Goal: Task Accomplishment & Management: Complete application form

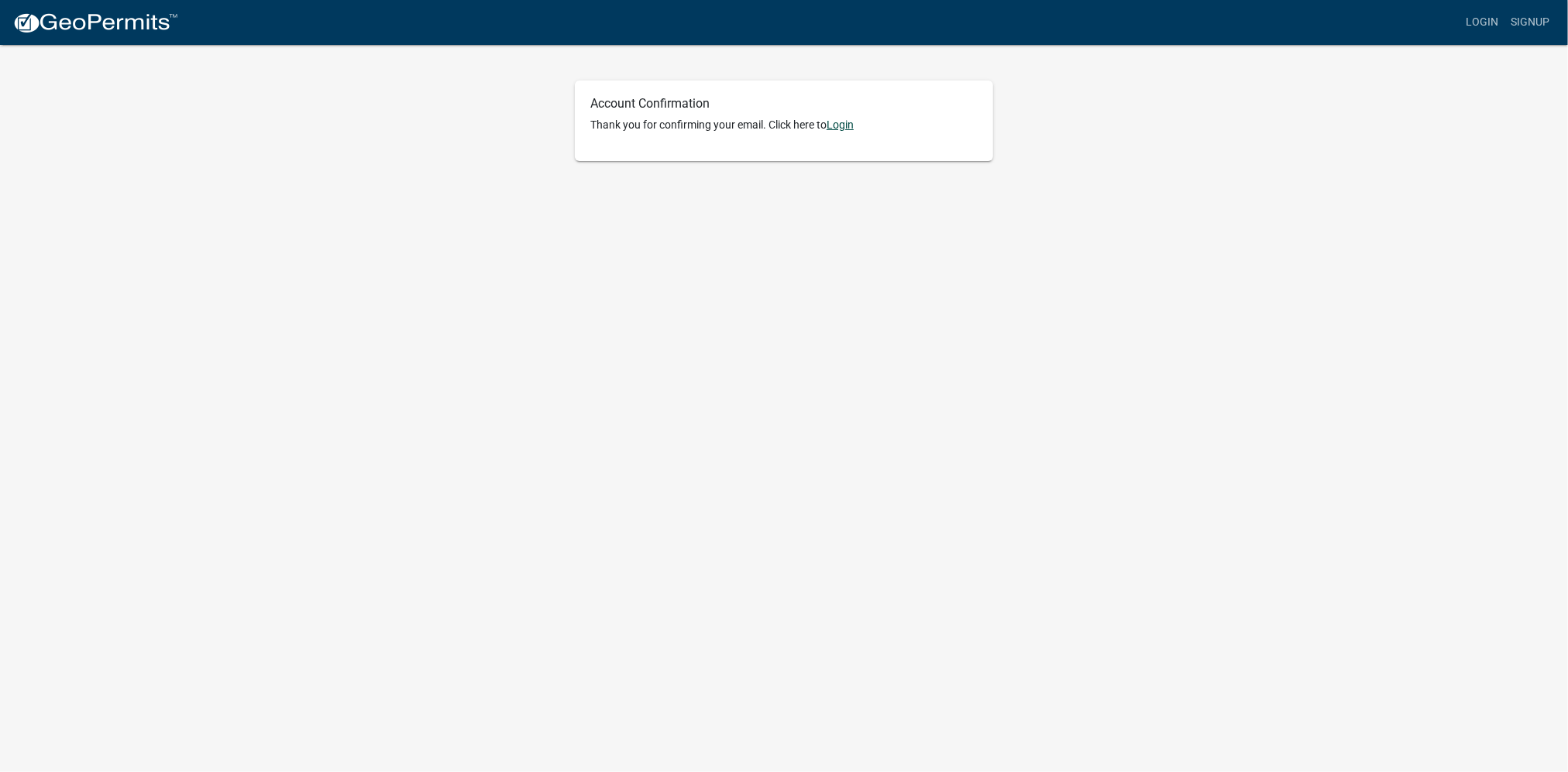
click at [847, 123] on link "Login" at bounding box center [841, 125] width 27 height 12
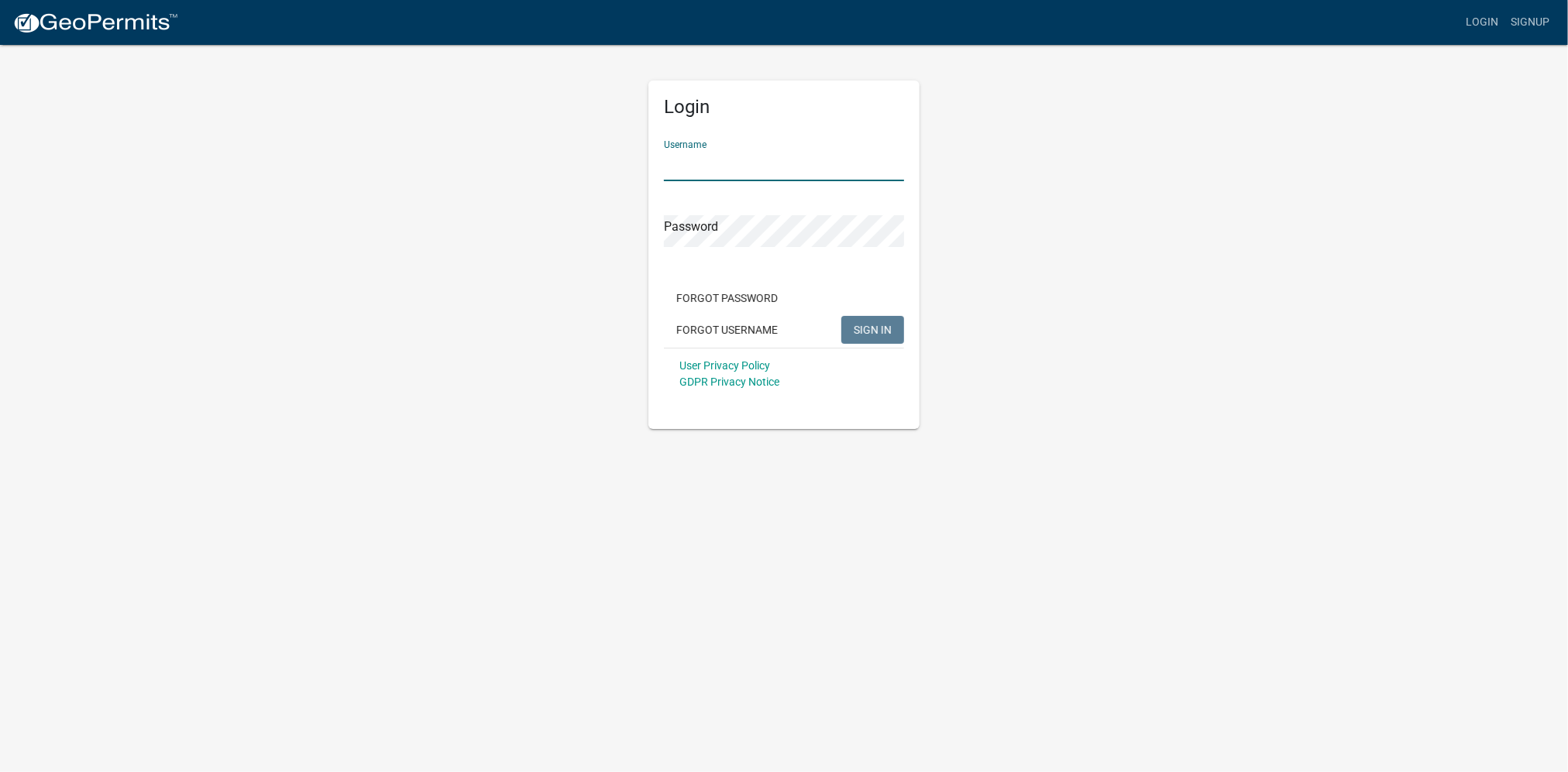
click at [800, 168] on input "Username" at bounding box center [784, 165] width 241 height 32
type input "Surveyor15943"
click at [876, 329] on span "SIGN IN" at bounding box center [873, 329] width 38 height 12
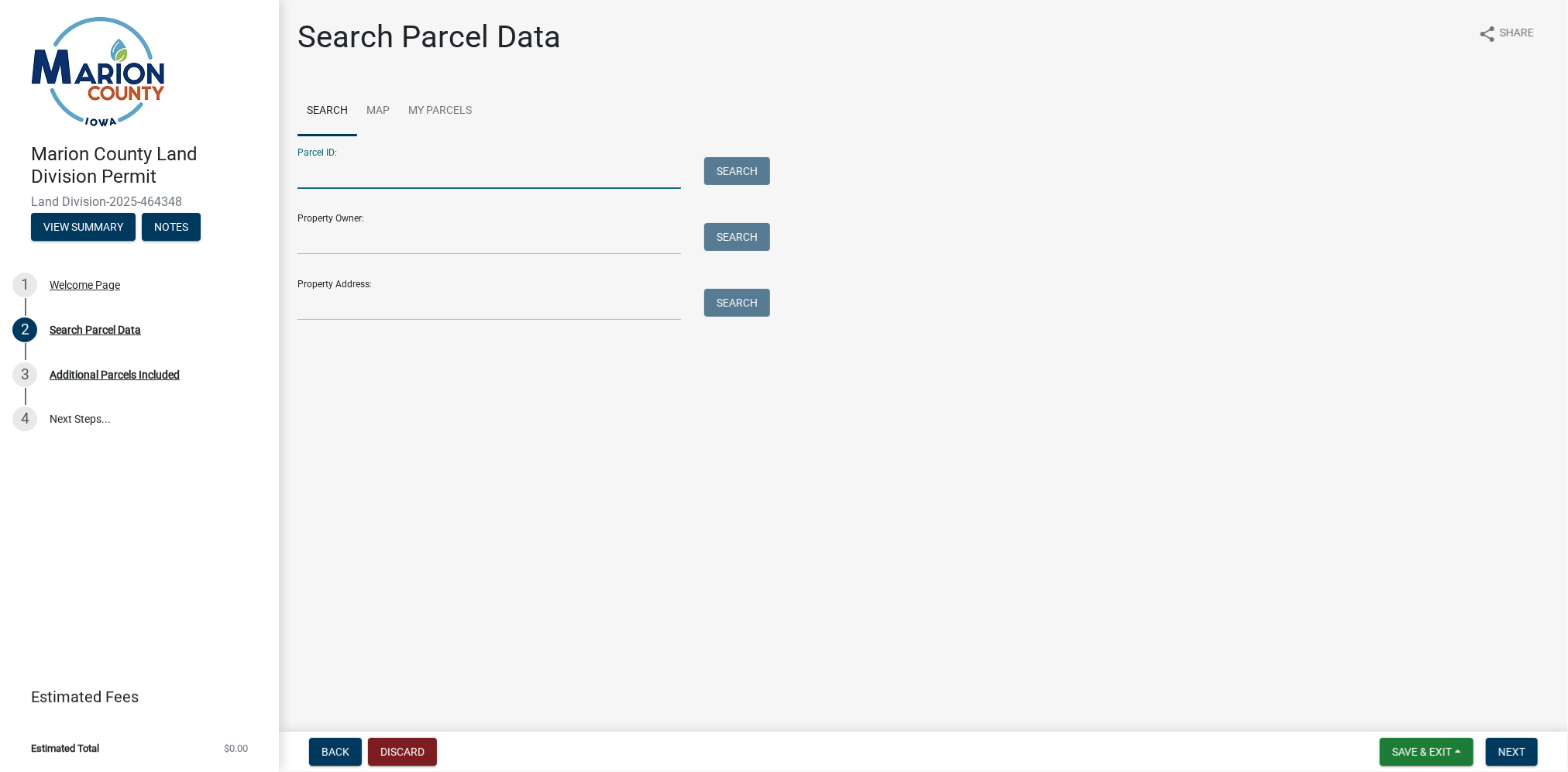
click at [403, 175] on input "Parcel ID:" at bounding box center [489, 172] width 383 height 32
click at [373, 170] on input "Parcel ID:" at bounding box center [489, 172] width 383 height 32
paste input "0487800000"
type input "0487800000"
click at [410, 220] on div "Property Owner: Search" at bounding box center [529, 228] width 465 height 54
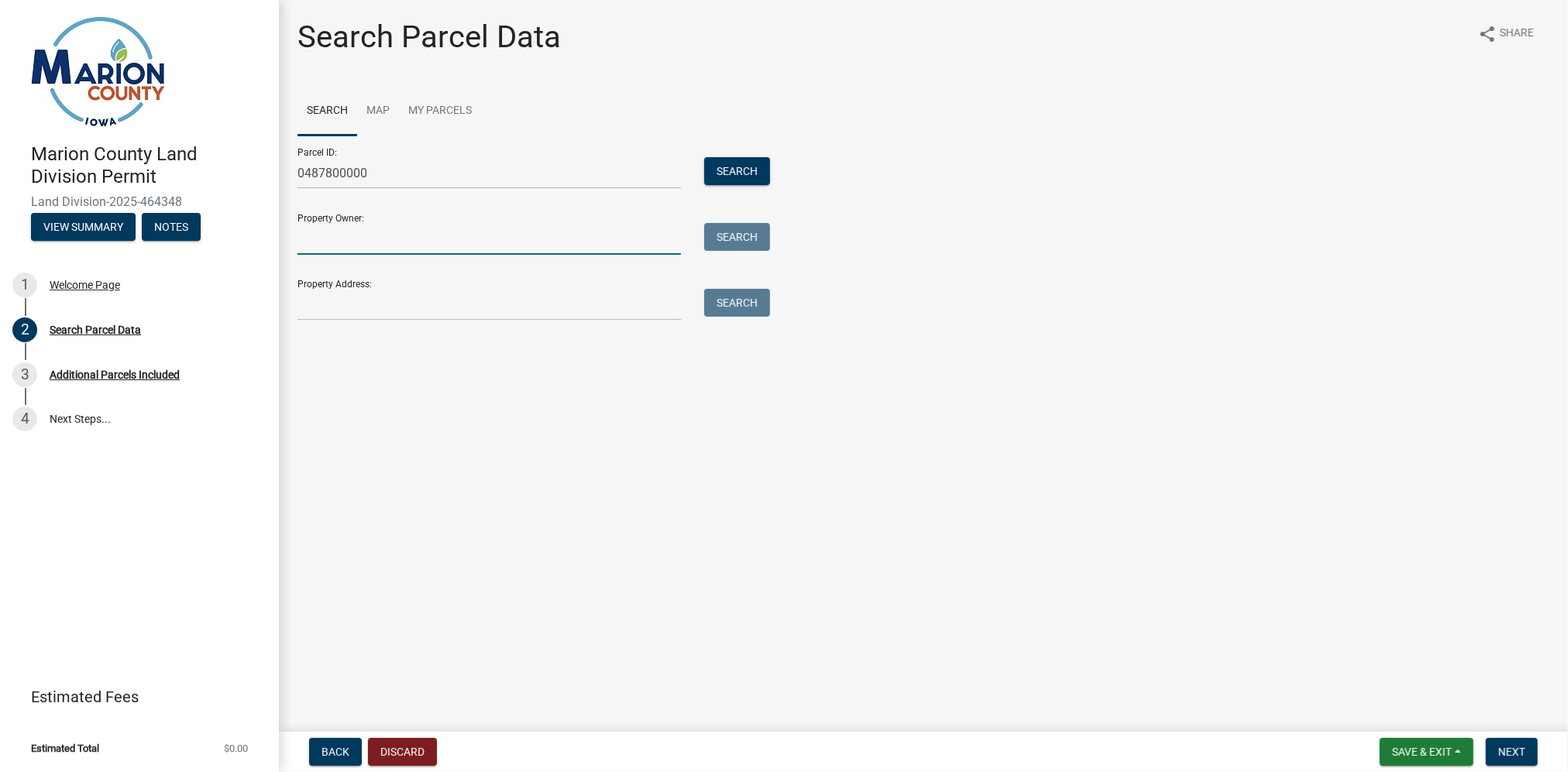
click at [400, 229] on input "Property Owner:" at bounding box center [489, 238] width 383 height 32
paste input "[PERSON_NAME] [STREET_ADDRESS][PERSON_NAME]"
drag, startPoint x: 395, startPoint y: 237, endPoint x: 581, endPoint y: 244, distance: 186.1
click at [581, 244] on input "[PERSON_NAME] [STREET_ADDRESS][PERSON_NAME]" at bounding box center [489, 238] width 383 height 32
type input "Carruthers, Garth 5478 CR 228 Gonzales, TX 78629"
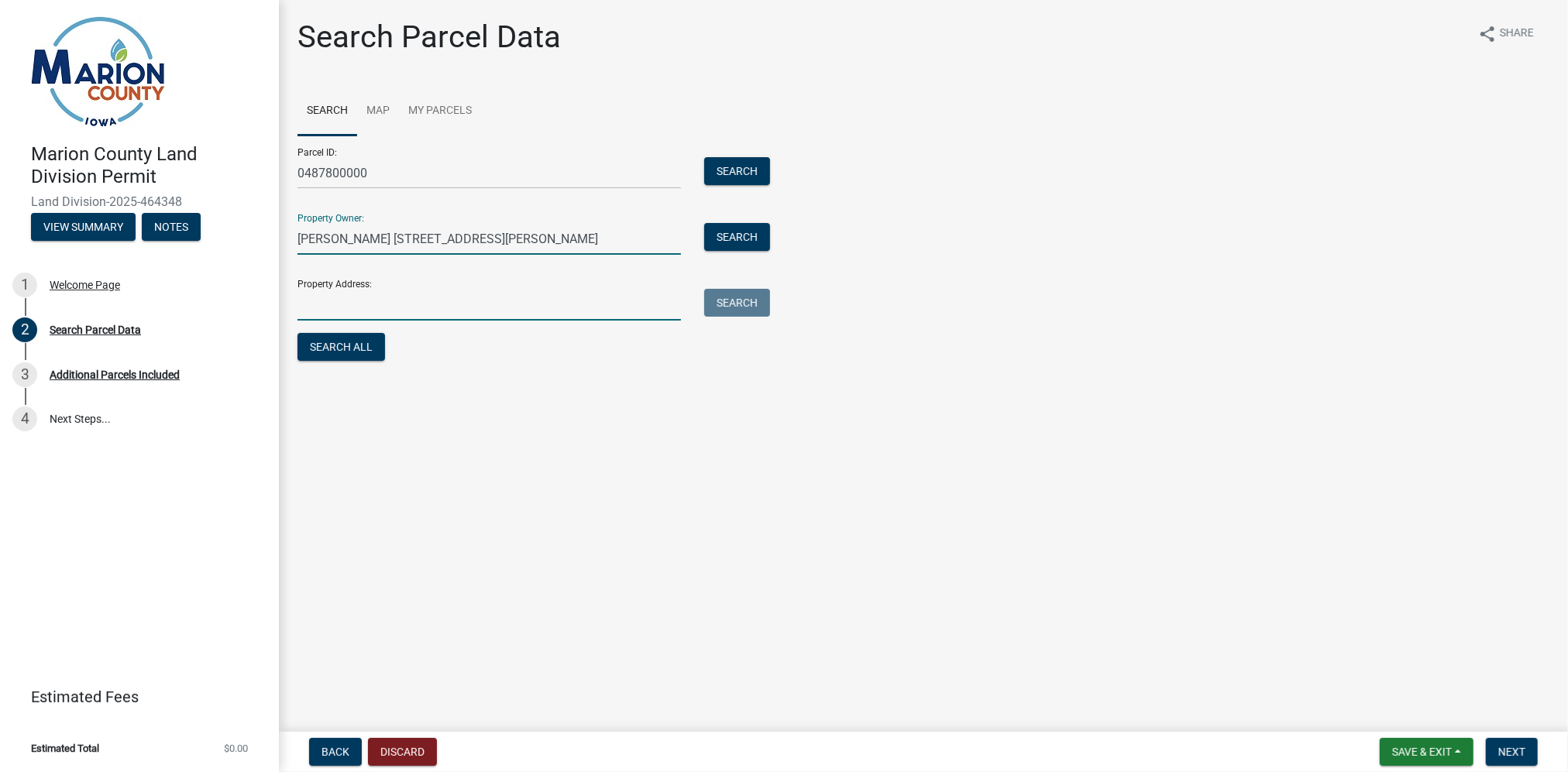
click at [368, 307] on input "Property Address:" at bounding box center [489, 305] width 383 height 32
paste input "5478 CR 228 Gonzales, TX 78629"
type input "5478 CR 228 Gonzales, TX 78629"
click at [399, 238] on input "Carruthers, Garth 5478 CR 228 Gonzales, TX 78629" at bounding box center [489, 238] width 383 height 32
drag, startPoint x: 393, startPoint y: 239, endPoint x: 567, endPoint y: 239, distance: 174.0
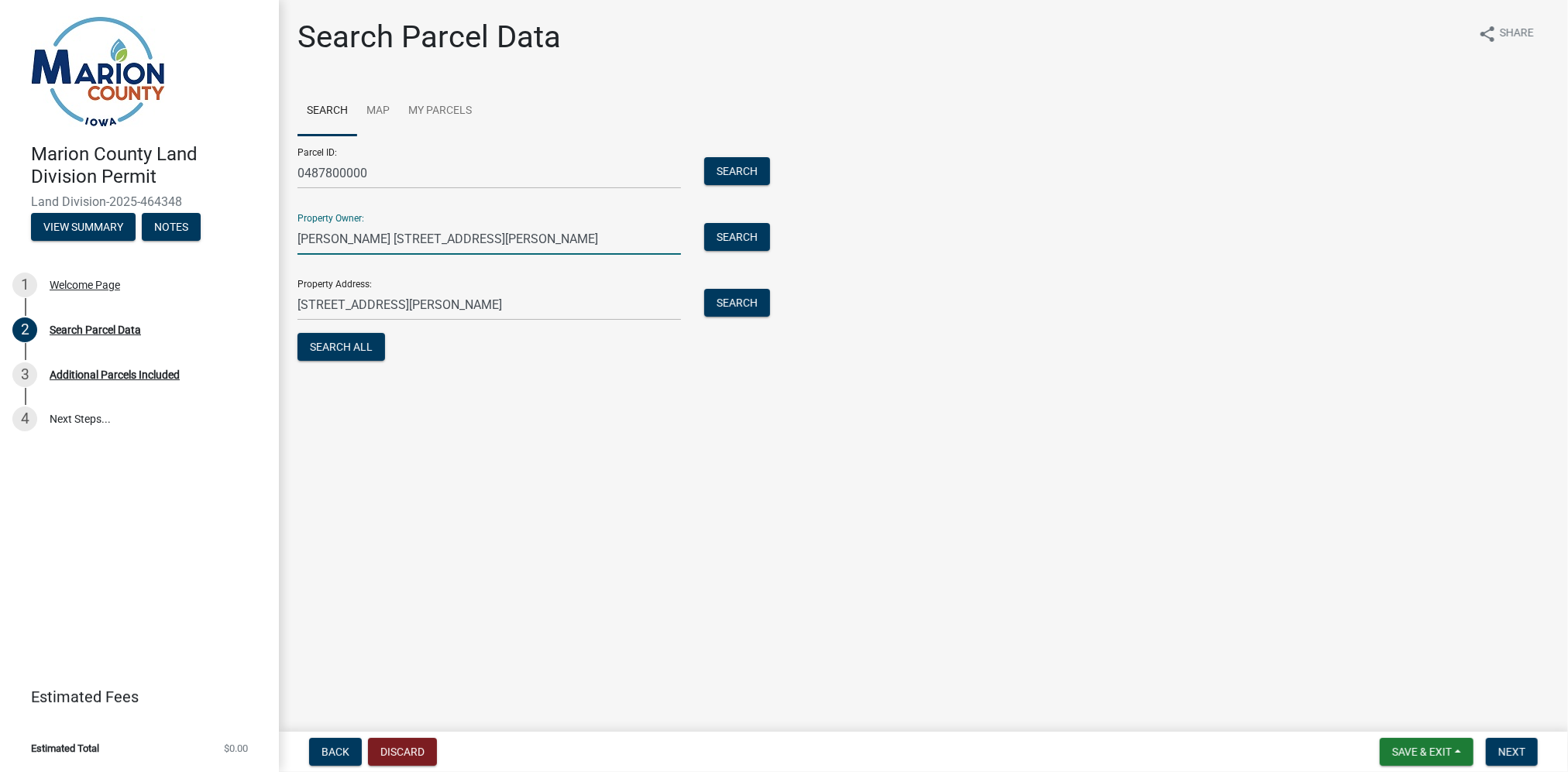
click at [567, 239] on input "Carruthers, Garth 5478 CR 228 Gonzales, TX 78629" at bounding box center [489, 238] width 383 height 32
click at [617, 245] on input "Carruthers, Garth 5478 CR 228 Gonzales, TX 78629" at bounding box center [489, 238] width 383 height 32
drag, startPoint x: 394, startPoint y: 238, endPoint x: 637, endPoint y: 248, distance: 243.2
click at [637, 248] on input "Carruthers, Garth 5478 CR 228 Gonzales, TX 78629" at bounding box center [489, 238] width 383 height 32
type input "Carruthers, Garth"
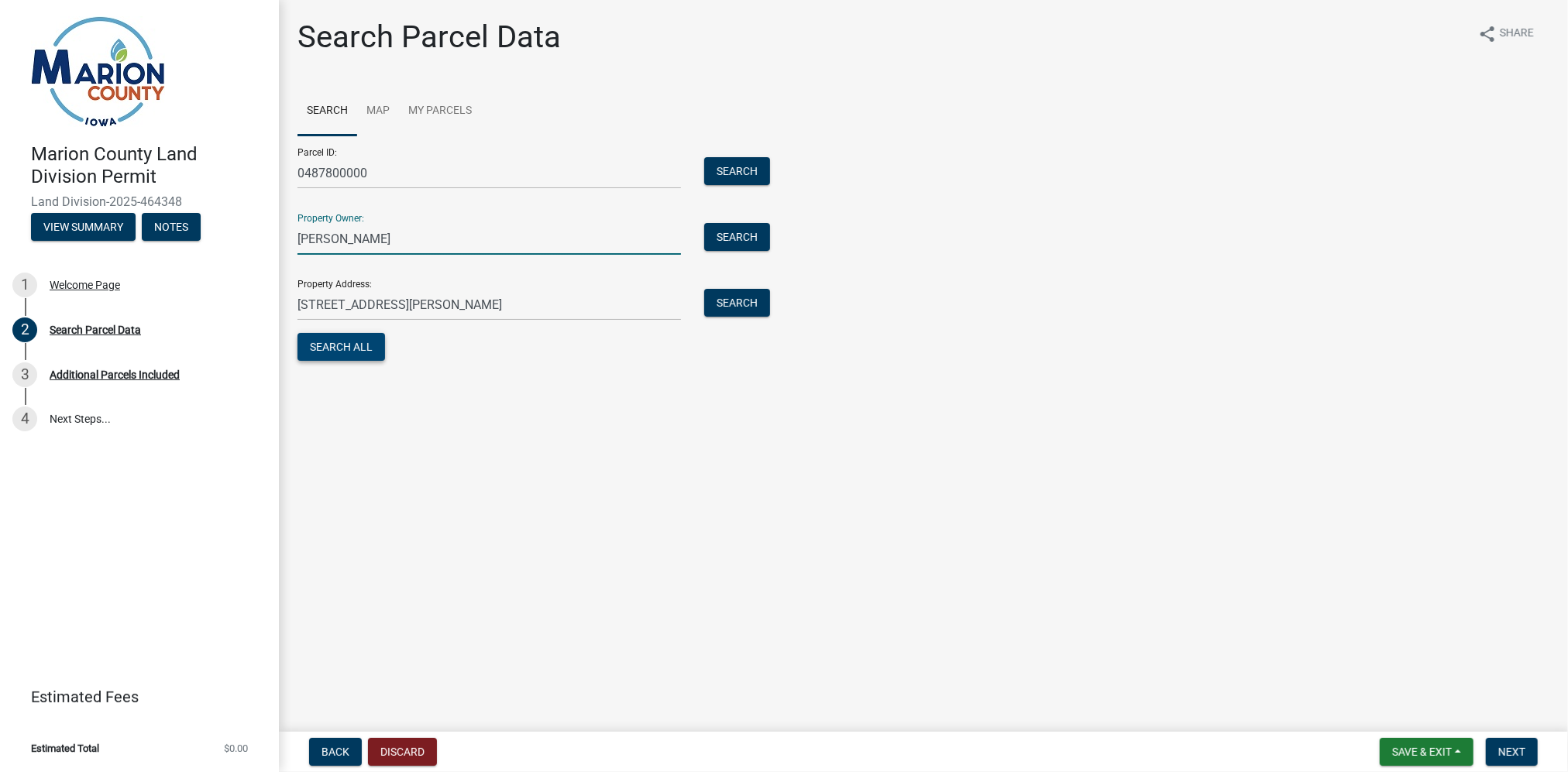
click at [350, 350] on button "Search All" at bounding box center [340, 347] width 87 height 28
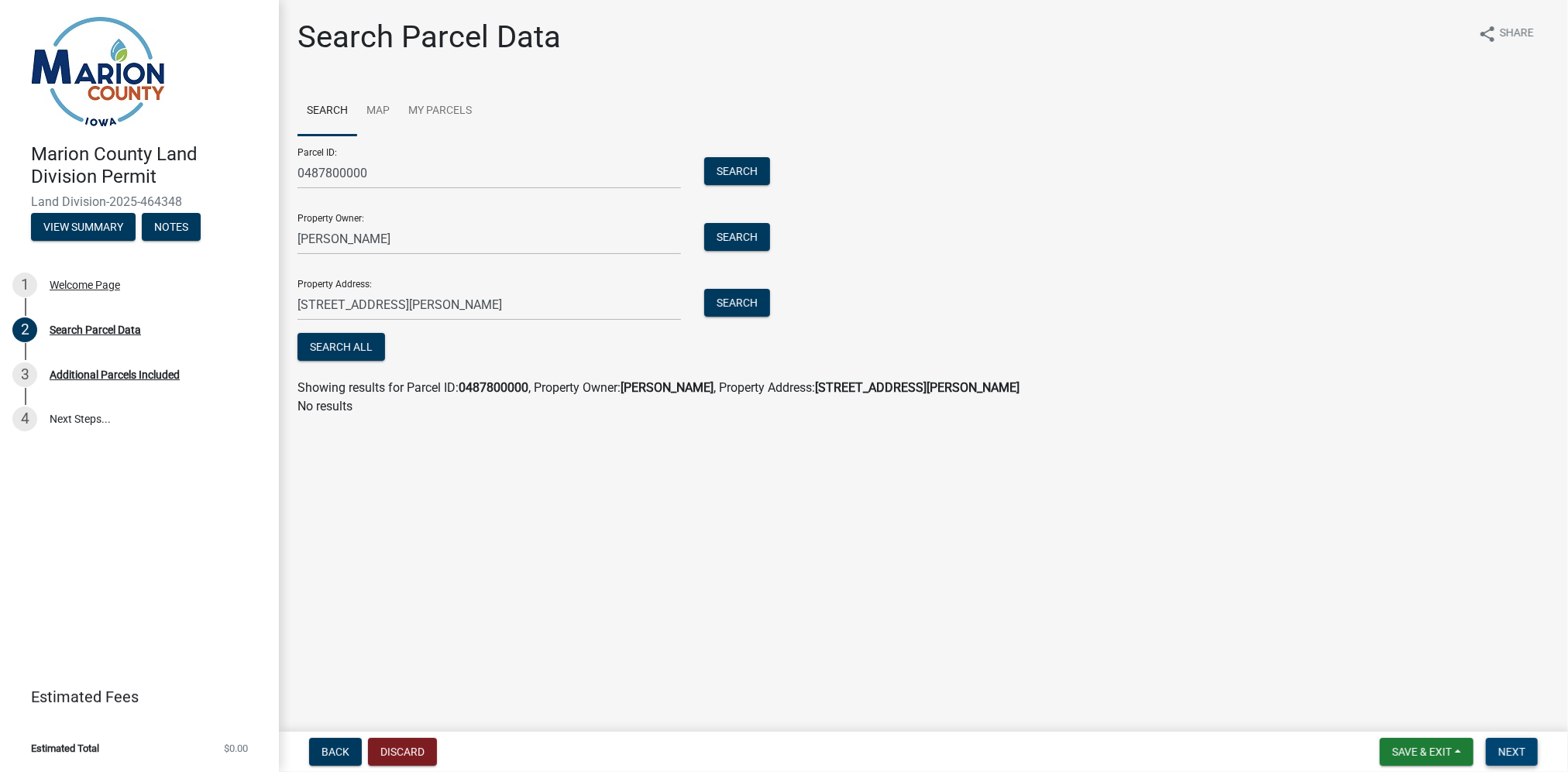
click at [1517, 754] on span "Next" at bounding box center [1511, 751] width 27 height 12
click at [1522, 753] on span "Next" at bounding box center [1511, 751] width 27 height 12
click at [163, 373] on div "Additional Parcels Included" at bounding box center [115, 375] width 130 height 11
click at [92, 335] on div "Search Parcel Data" at bounding box center [95, 329] width 91 height 11
click at [347, 750] on span "Back" at bounding box center [334, 751] width 28 height 12
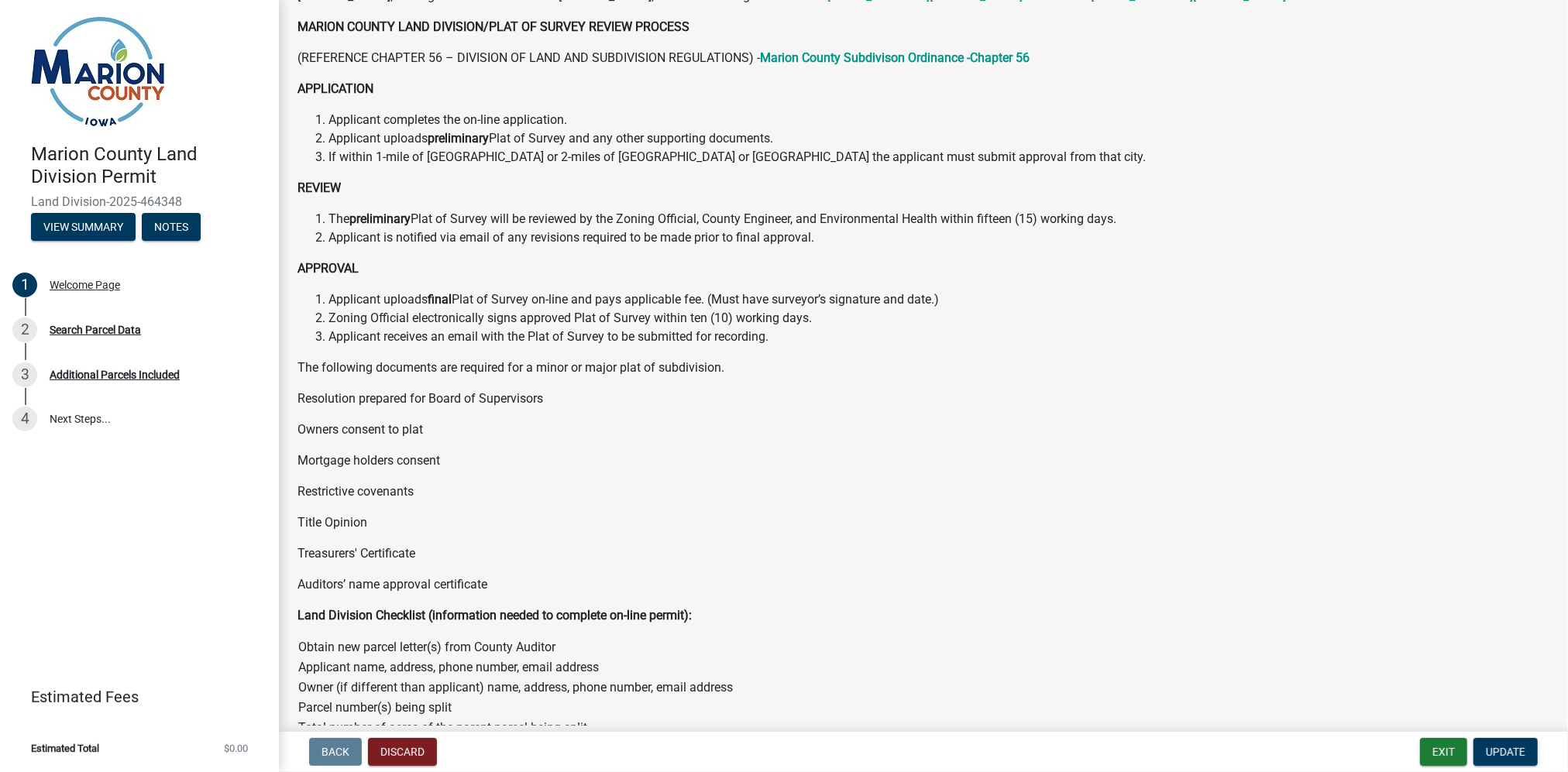
scroll to position [472, 0]
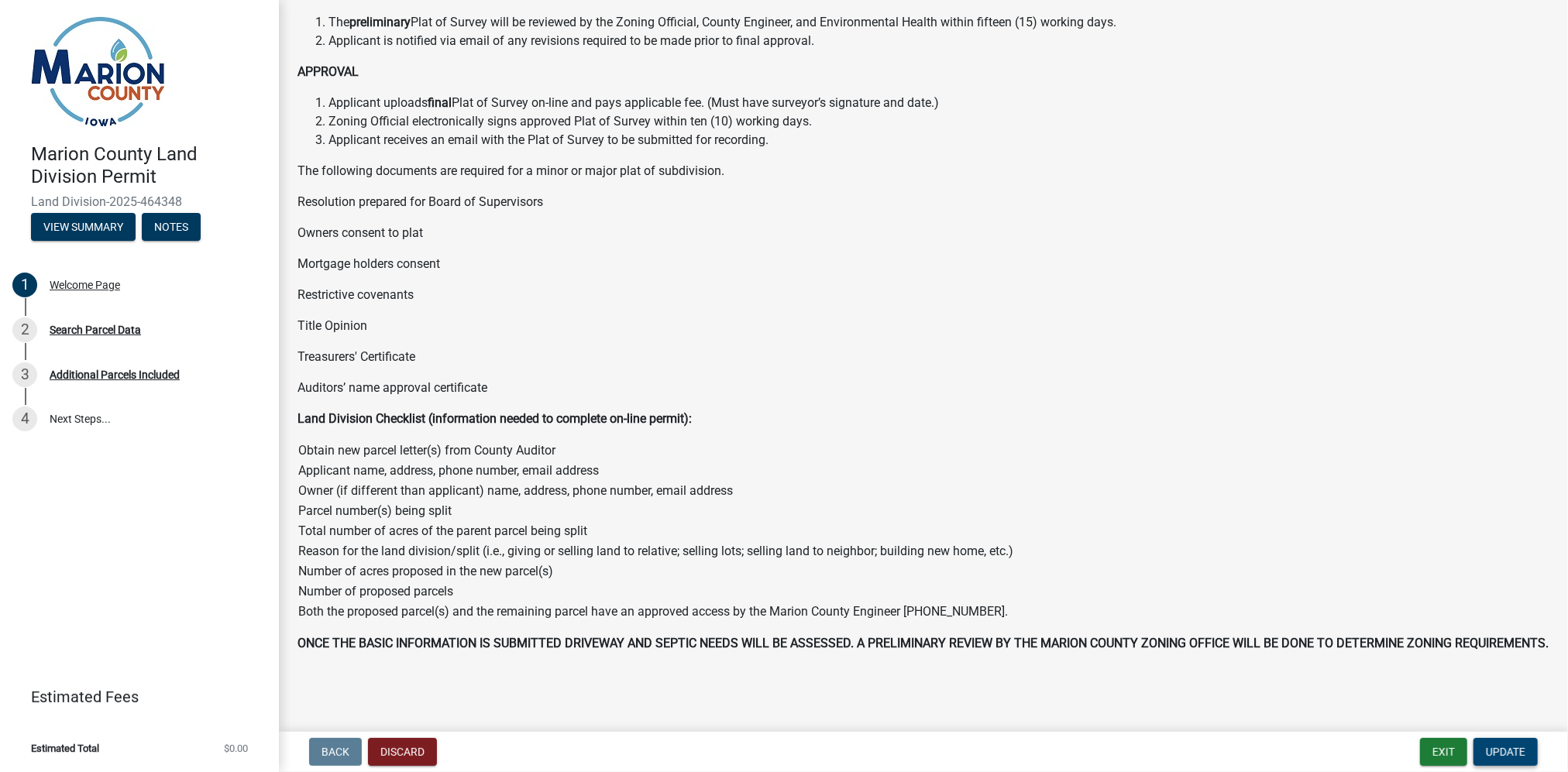
click at [1520, 753] on span "Update" at bounding box center [1505, 751] width 39 height 12
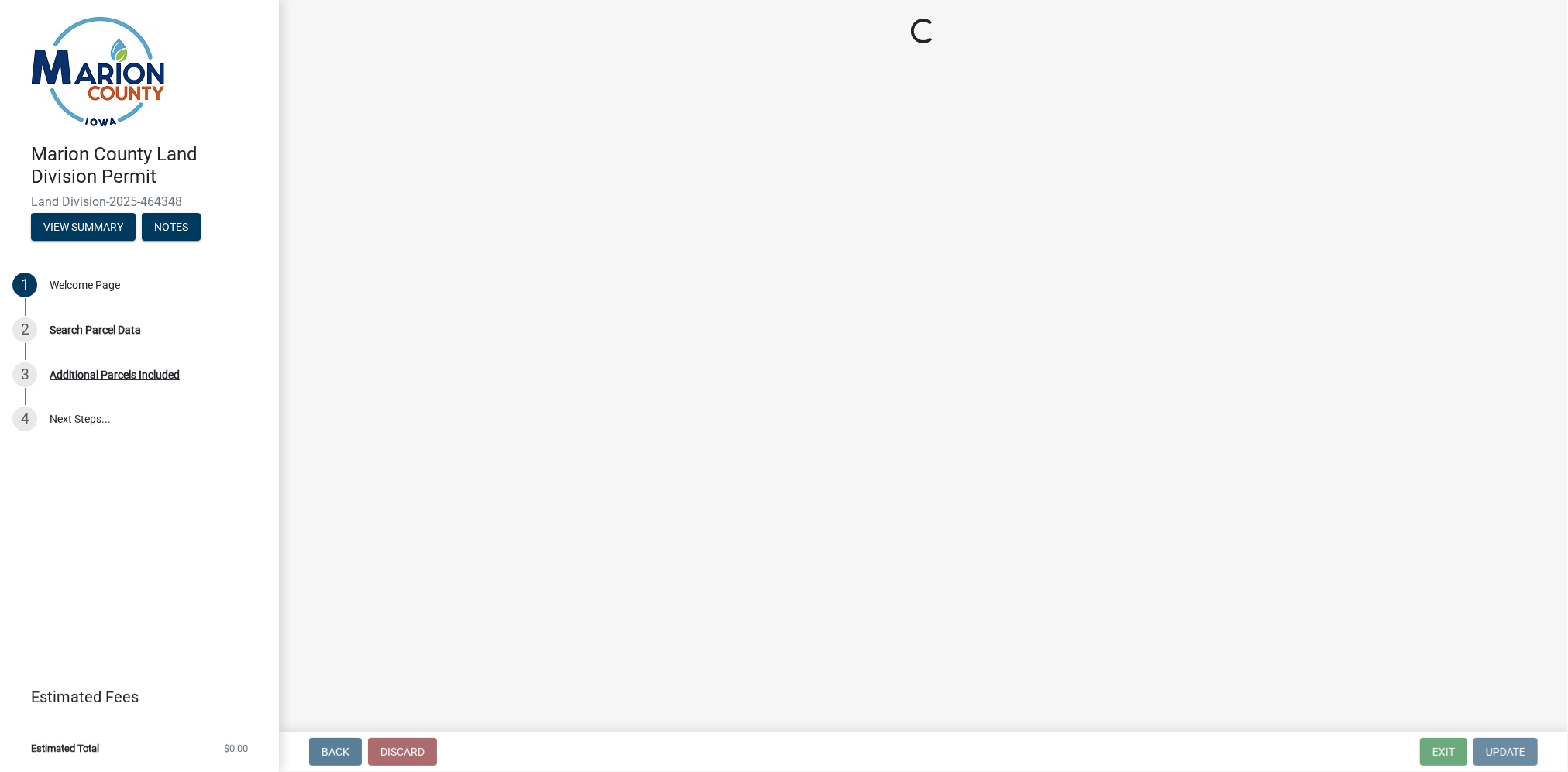
scroll to position [0, 0]
